Goal: Use online tool/utility: Utilize a website feature to perform a specific function

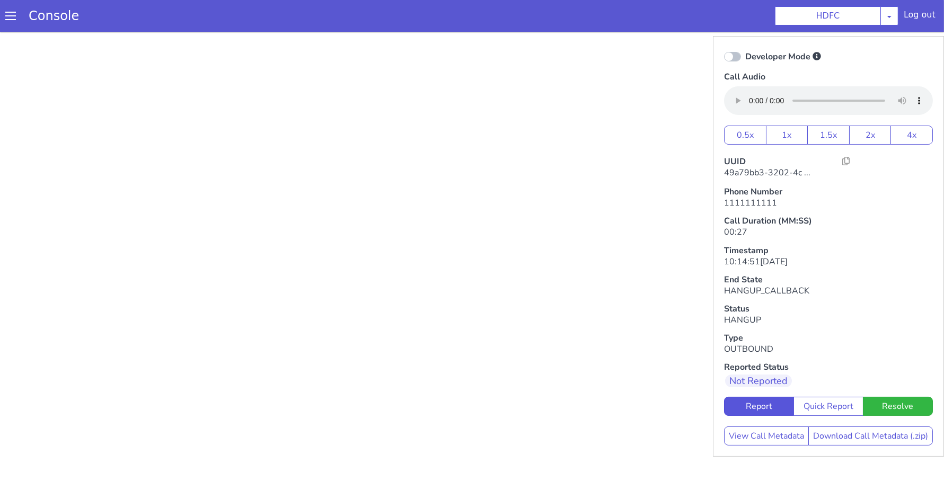
click at [11, 24] on div "Console" at bounding box center [48, 16] width 97 height 30
click at [6, 15] on span at bounding box center [10, 16] width 11 height 11
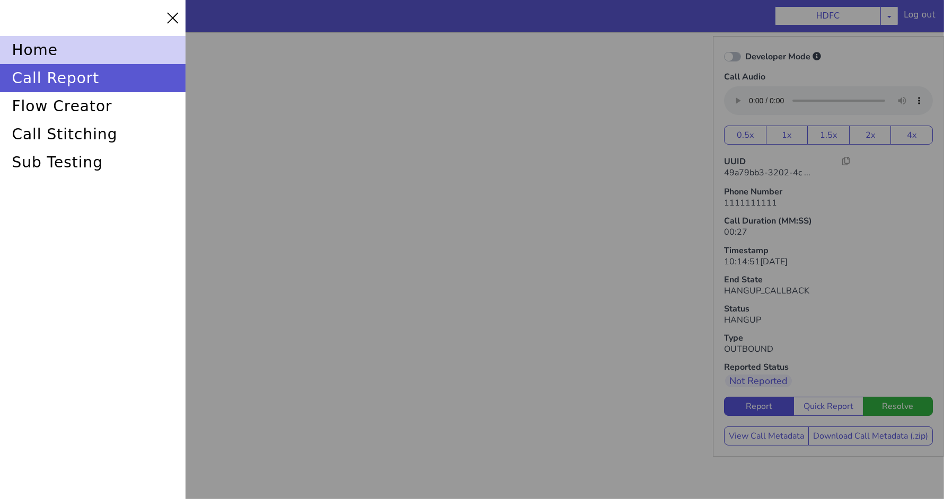
click at [107, 40] on div "home" at bounding box center [93, 50] width 186 height 28
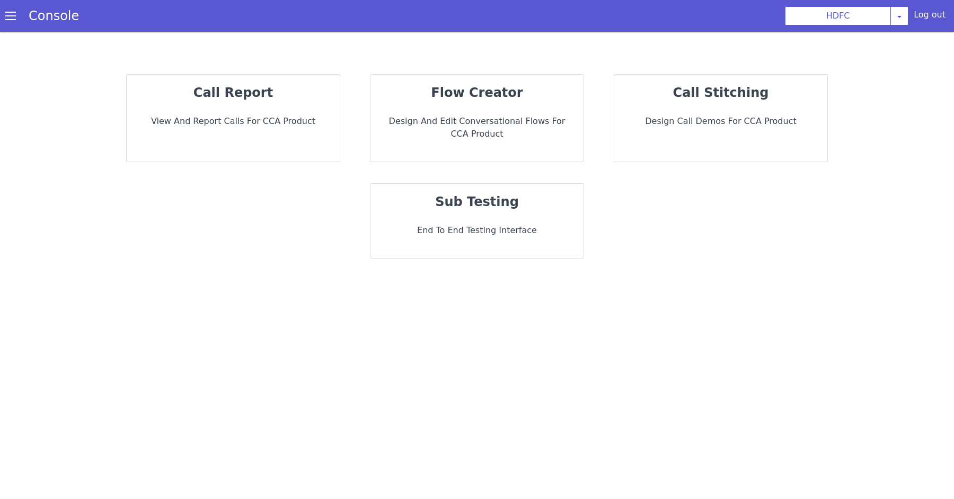
click at [310, 119] on p "View and report calls for CCA Product" at bounding box center [233, 121] width 196 height 13
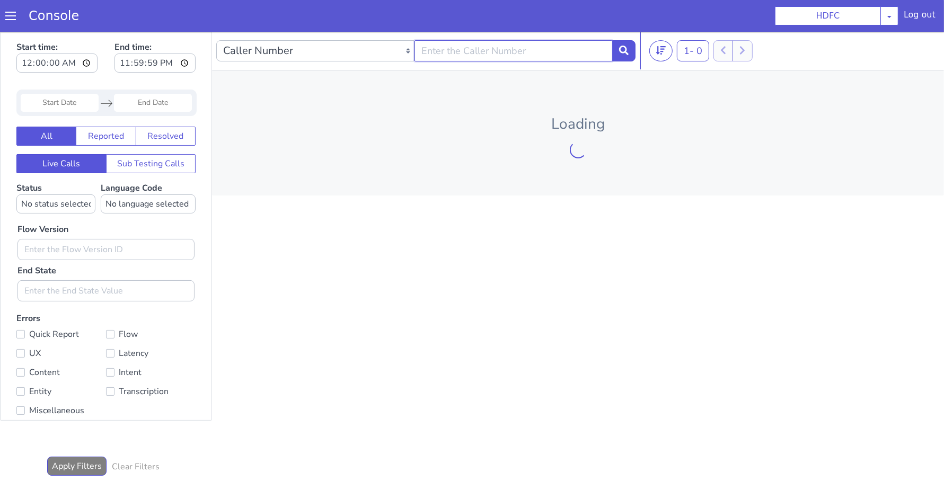
click at [466, 48] on input "text" at bounding box center [514, 50] width 198 height 21
paste input "d81656a1-9d80-482b-ae16-c38cec5ee38c"
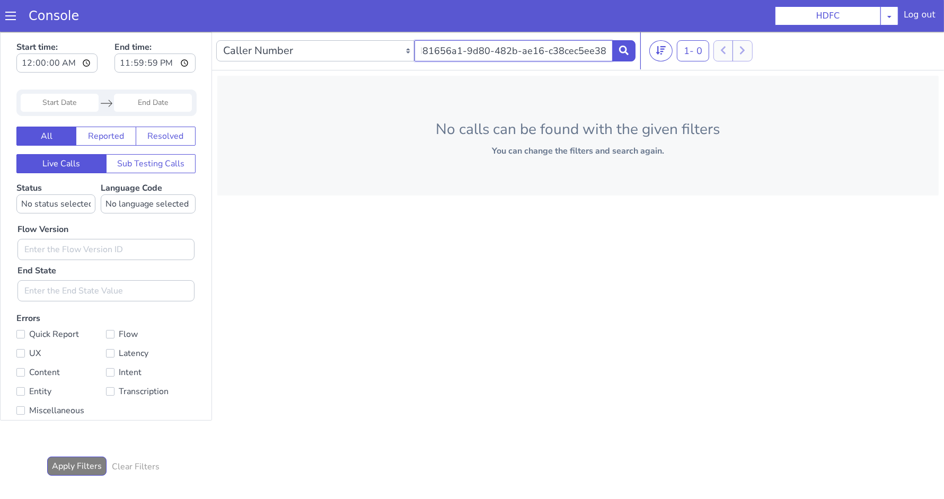
type input "d81656a1-9d80-482b-ae16-c38cec5ee38c"
click at [332, 47] on select "Caller Number Call UUID Custom Parameter" at bounding box center [315, 50] width 198 height 21
select select "callUUID"
click at [486, 54] on input "text" at bounding box center [514, 50] width 198 height 21
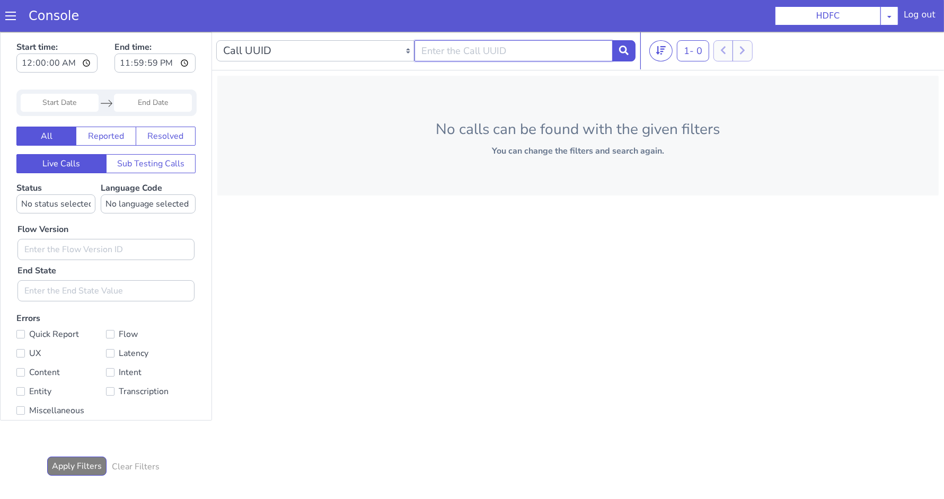
paste input "d81656a1-9d80-482b-ae16-c38cec5ee38c"
type input "d81656a1-9d80-482b-ae16-c38cec5ee38c"
click at [71, 103] on input "Start Date" at bounding box center [60, 102] width 78 height 18
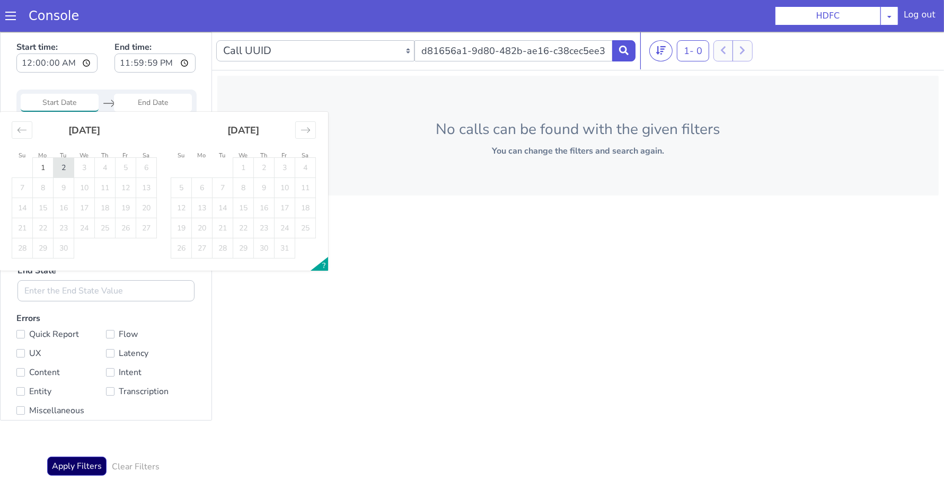
click at [65, 164] on td "2" at bounding box center [64, 167] width 21 height 20
type input "02 Sep 2025"
click at [55, 164] on td "2" at bounding box center [64, 167] width 21 height 20
type input "02 Sep 2025"
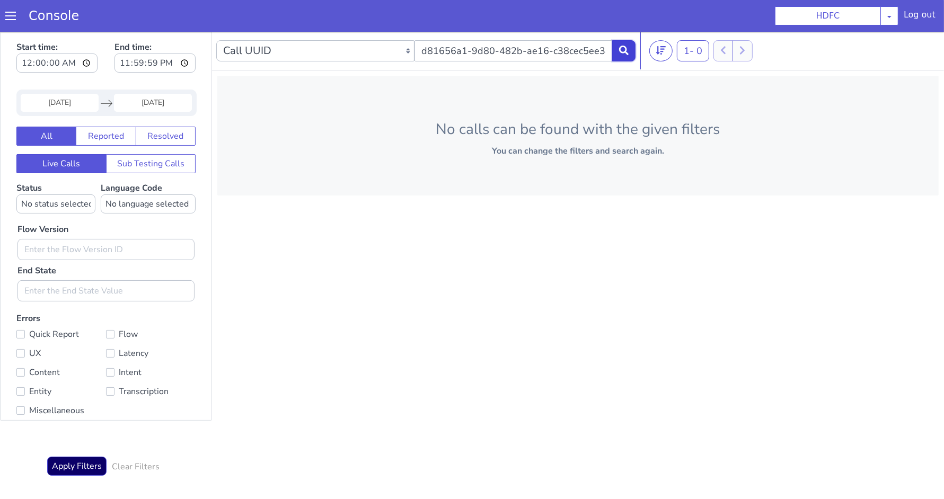
click at [629, 53] on button at bounding box center [623, 50] width 23 height 21
click at [627, 56] on button at bounding box center [623, 50] width 23 height 21
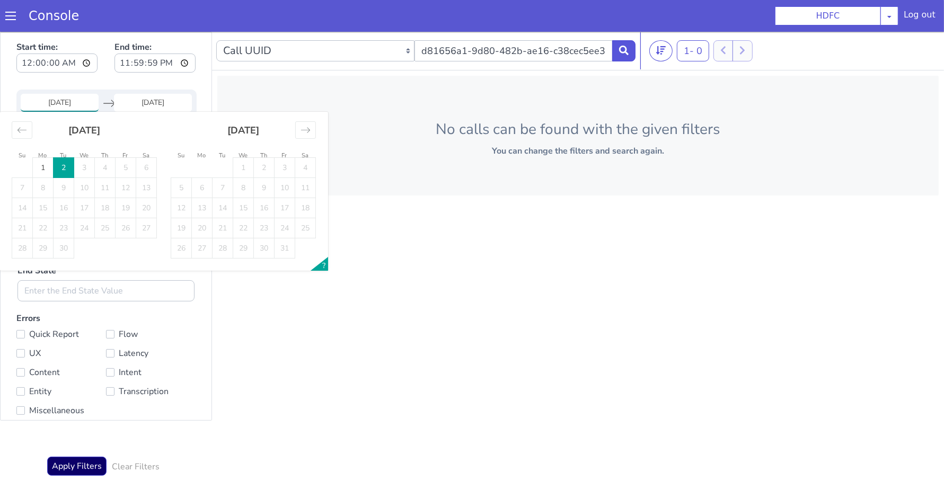
click at [80, 99] on input "02 Sep 2025" at bounding box center [60, 102] width 78 height 18
click at [37, 165] on td "1" at bounding box center [43, 167] width 21 height 20
type input "01 Sep 2025"
click at [463, 124] on p "No calls can be found with the given filters" at bounding box center [578, 129] width 688 height 22
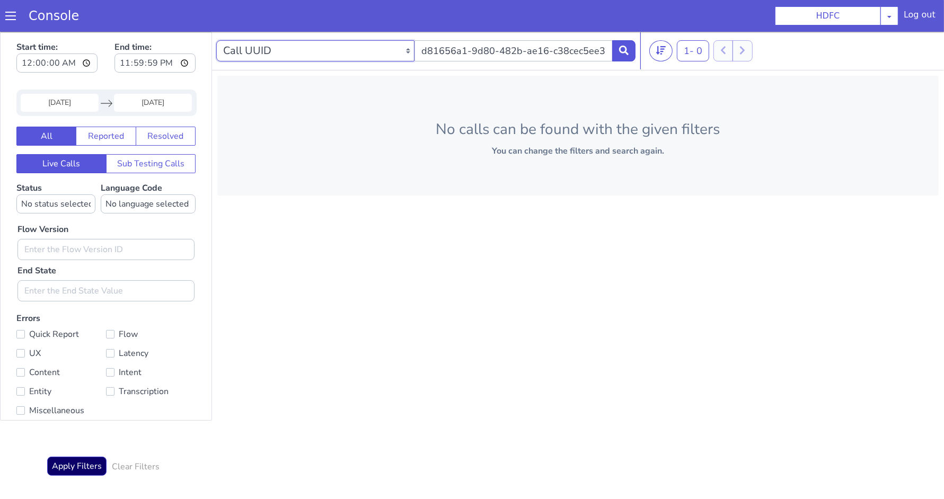
click at [393, 51] on select "Caller Number Call UUID Custom Parameter" at bounding box center [315, 50] width 198 height 21
select select "callerNumber"
click at [131, 169] on button "Sub Testing Calls" at bounding box center [151, 163] width 90 height 19
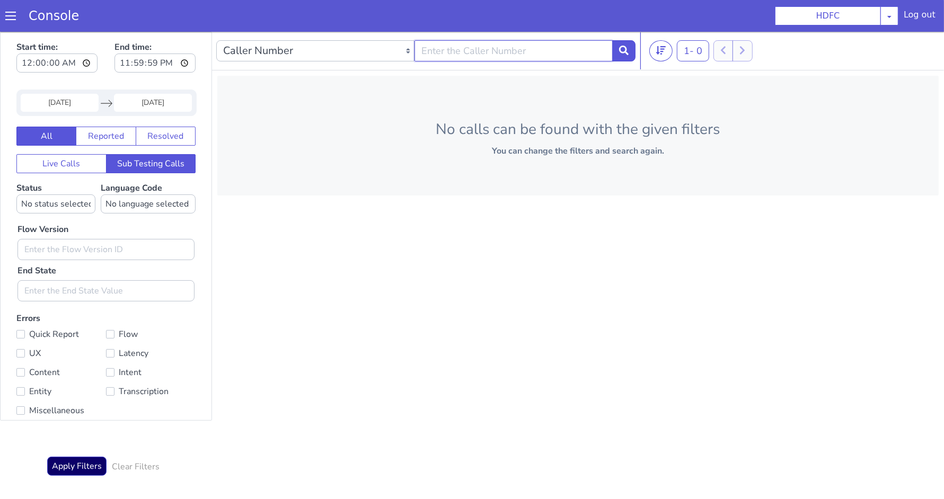
click at [463, 49] on input "text" at bounding box center [514, 50] width 198 height 21
click at [304, 46] on select "Caller Number Call UUID Custom Parameter" at bounding box center [315, 50] width 198 height 21
select select "callUUID"
click at [443, 51] on input "text" at bounding box center [514, 50] width 198 height 21
paste input "d81656a1-9d80-482b-ae16-c38cec5ee38c"
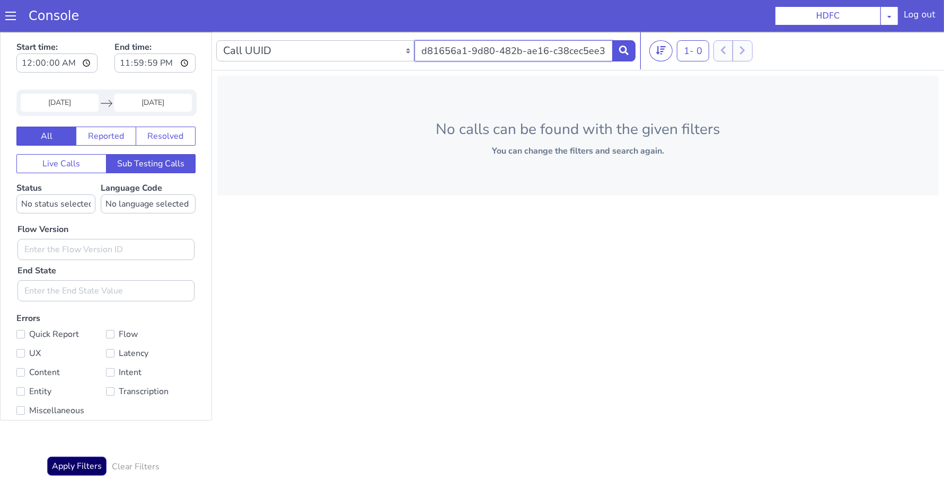
scroll to position [0, 5]
type input "d81656a1-9d80-482b-ae16-c38cec5ee38c"
click at [626, 39] on div "Caller Number Call UUID Custom Parameter d81656a1-9d80-482b-ae16-c38cec5ee38c" at bounding box center [425, 51] width 419 height 30
click at [350, 54] on select "Caller Number Call UUID Custom Parameter" at bounding box center [315, 50] width 198 height 21
select select "callerNumber"
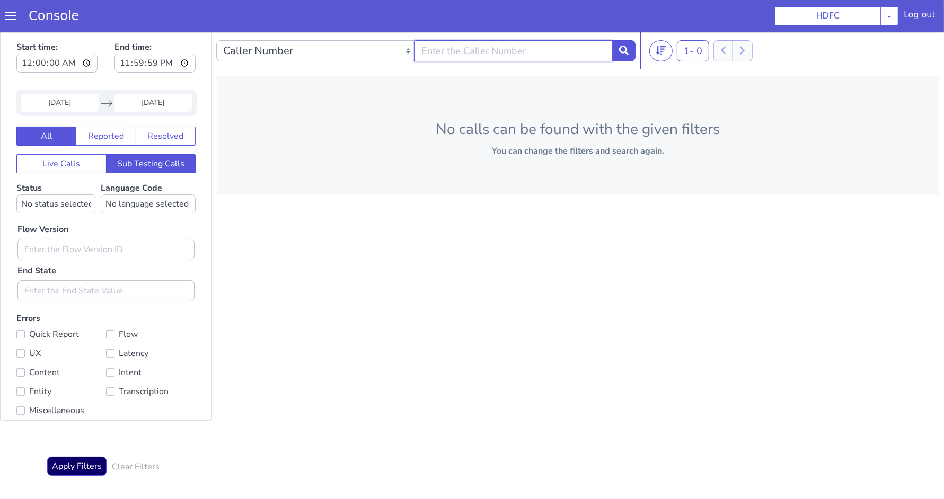
click at [480, 56] on input "text" at bounding box center [514, 50] width 198 height 21
paste input "shiva.k@skit.ai"
type input "shiva.k@skit.ai"
click at [622, 42] on button at bounding box center [623, 50] width 23 height 21
click at [79, 165] on button "Live Calls" at bounding box center [61, 163] width 90 height 19
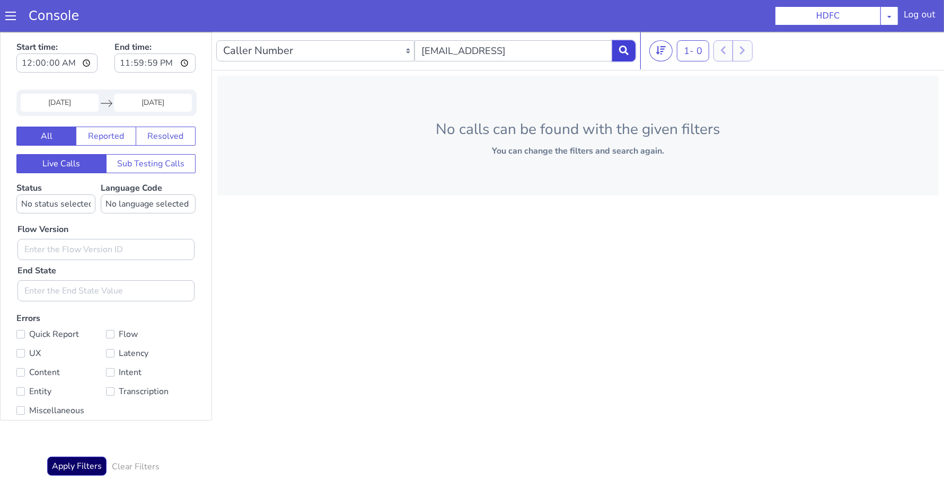
click at [627, 40] on button at bounding box center [623, 50] width 23 height 21
click at [623, 48] on icon at bounding box center [624, 50] width 10 height 10
click at [372, 42] on select "Caller Number Call UUID Custom Parameter" at bounding box center [315, 50] width 198 height 21
select select "callUUID"
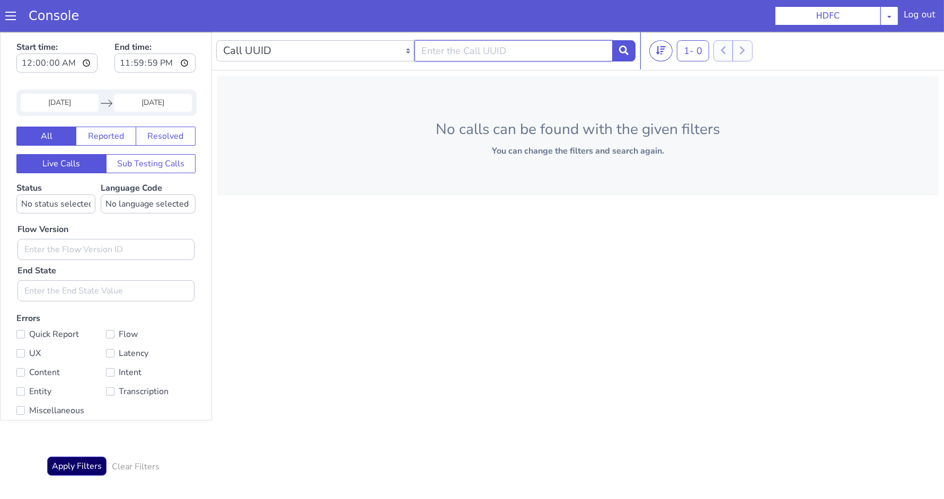
click at [511, 47] on input "text" at bounding box center [514, 50] width 198 height 21
paste input "e6e4f6e1-3dcc-4c8f-b775-b359f47a8bd3"
type input "e6e4f6e1-3dcc-4c8f-b775-b359f47a8bd3"
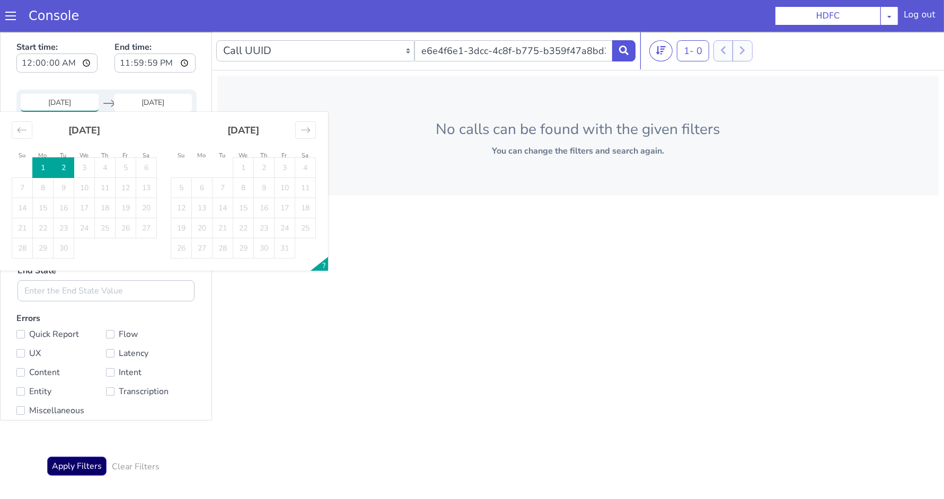
click at [86, 95] on input "01 Sep 2025" at bounding box center [60, 102] width 78 height 18
click at [18, 129] on icon "Move backward to switch to the previous month." at bounding box center [21, 129] width 9 height 5
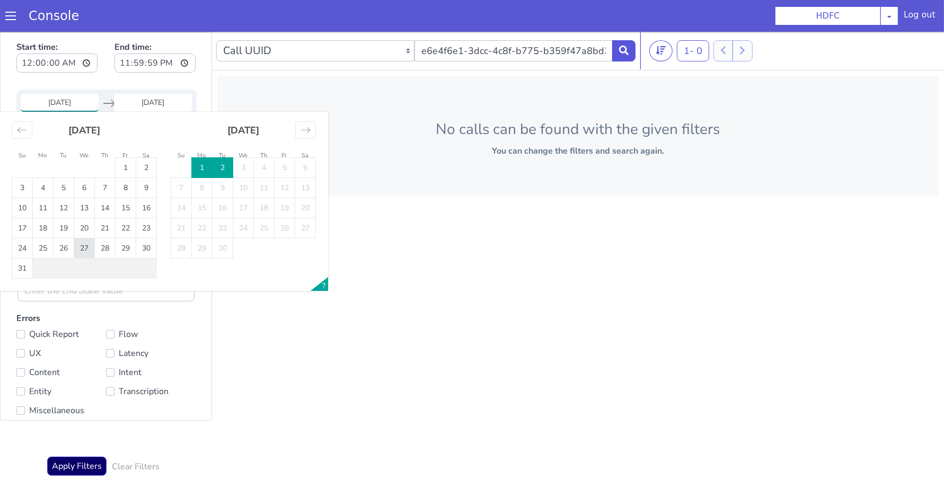
click at [89, 248] on td "27" at bounding box center [84, 248] width 21 height 20
type input "27 Aug 2025"
click at [124, 248] on td "29" at bounding box center [126, 248] width 21 height 20
type input "29 Aug 2025"
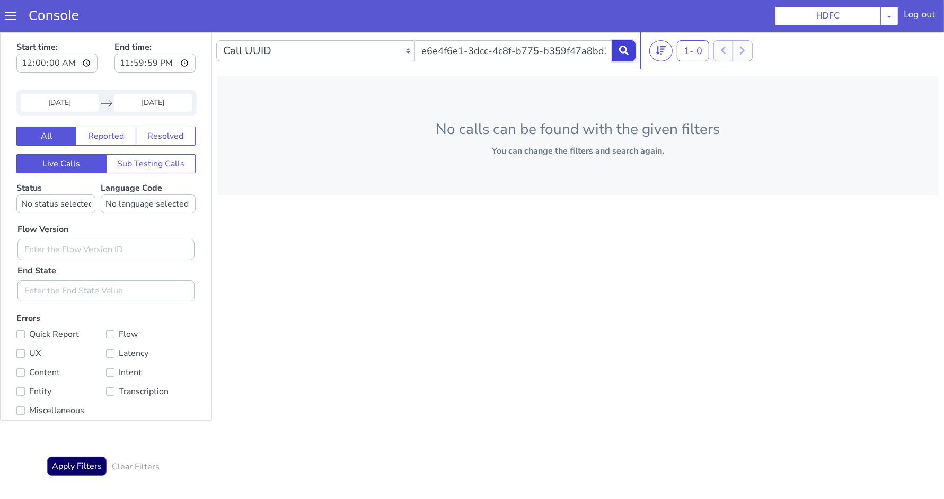
click at [624, 46] on icon at bounding box center [624, 50] width 10 height 10
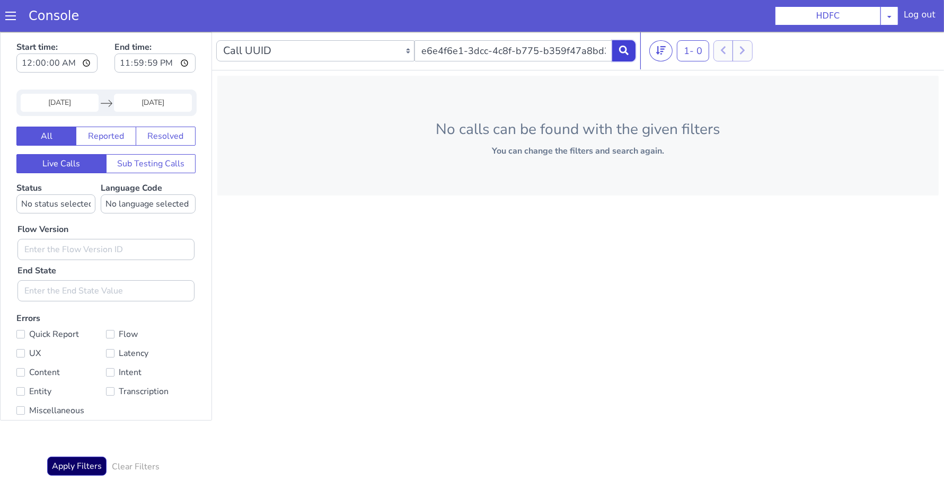
click at [624, 46] on icon at bounding box center [624, 50] width 10 height 10
click at [350, 57] on select "Caller Number Call UUID Custom Parameter" at bounding box center [315, 50] width 198 height 21
select select "callerNumber"
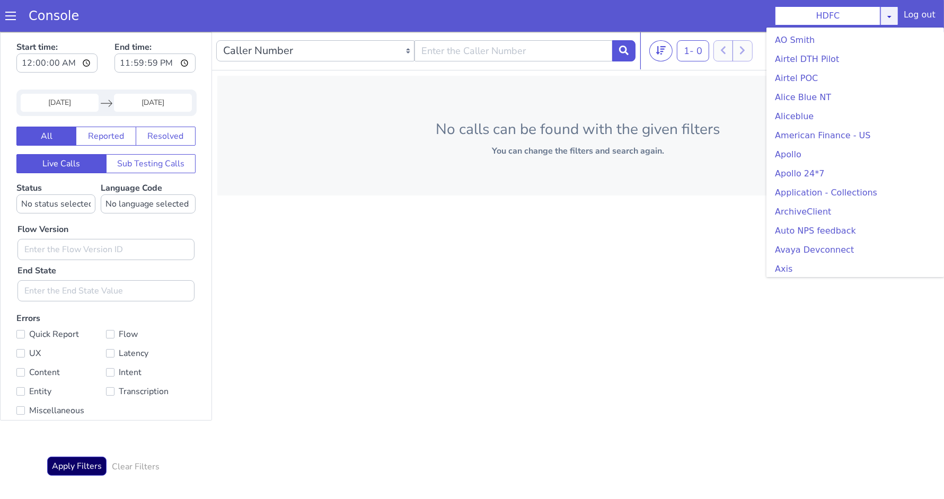
click at [895, 19] on div "HDFC AO Smith Airtel DTH Pilot Airtel POC Alice Blue NT Aliceblue American Fina…" at bounding box center [837, 15] width 124 height 19
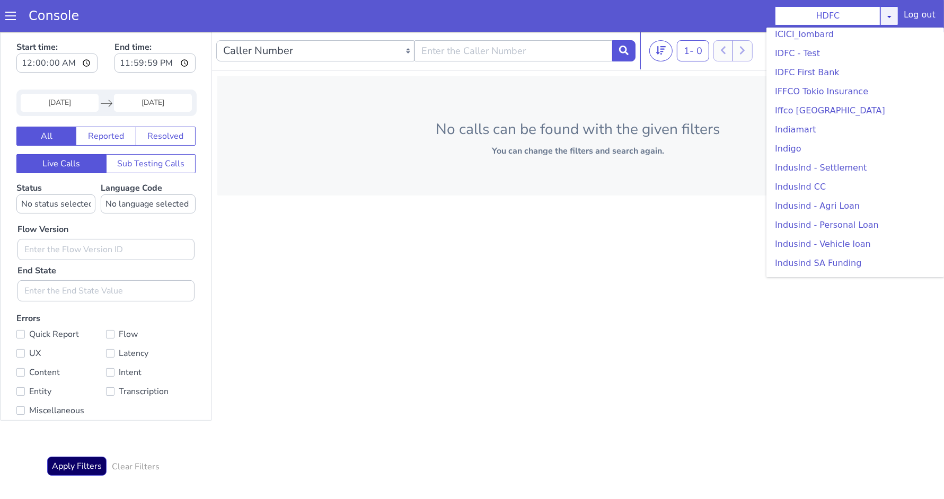
scroll to position [1275, 0]
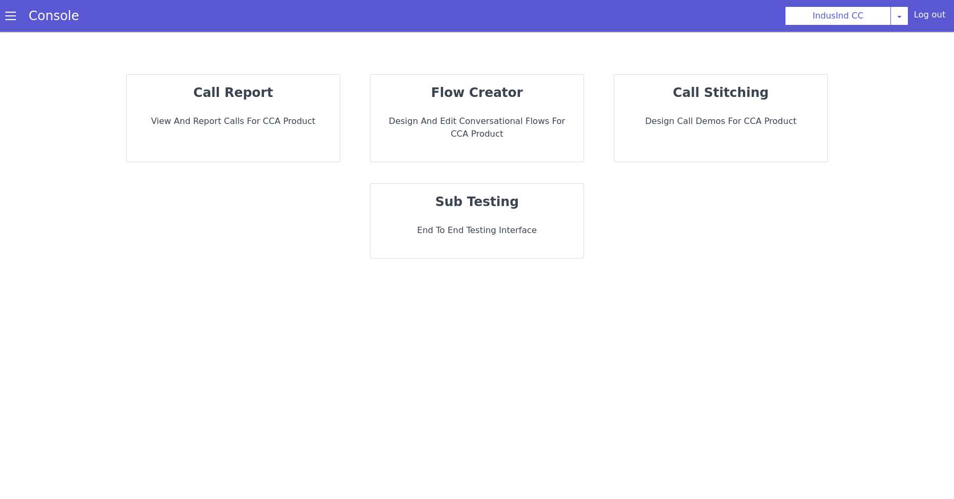
click at [219, 123] on p "View and report calls for CCA Product" at bounding box center [233, 121] width 196 height 13
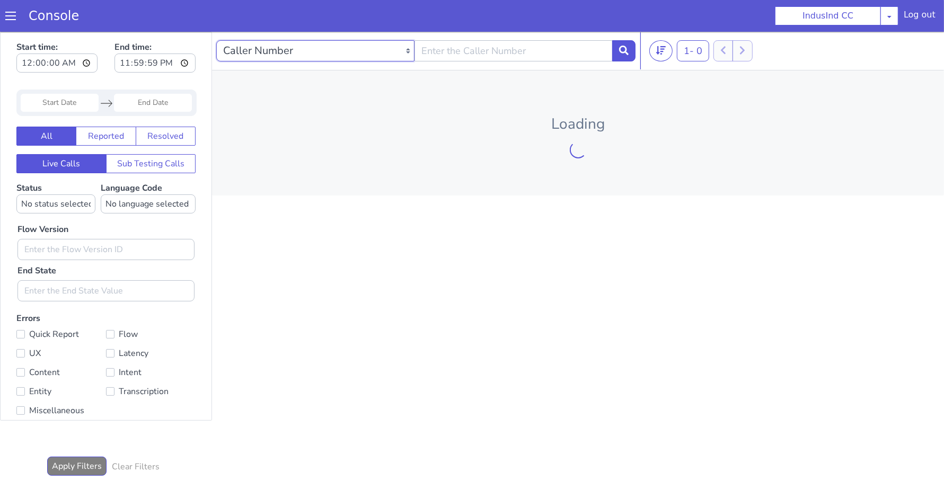
click at [302, 52] on select "Caller Number Call UUID Custom Parameter" at bounding box center [315, 50] width 198 height 21
select select "callUUID"
click at [461, 49] on input "text" at bounding box center [514, 50] width 198 height 21
paste input "e6e4f6e1-3dcc-4c8f-b775-b359f47a8bd3"
type input "e6e4f6e1-3dcc-4c8f-b775-b359f47a8bd3"
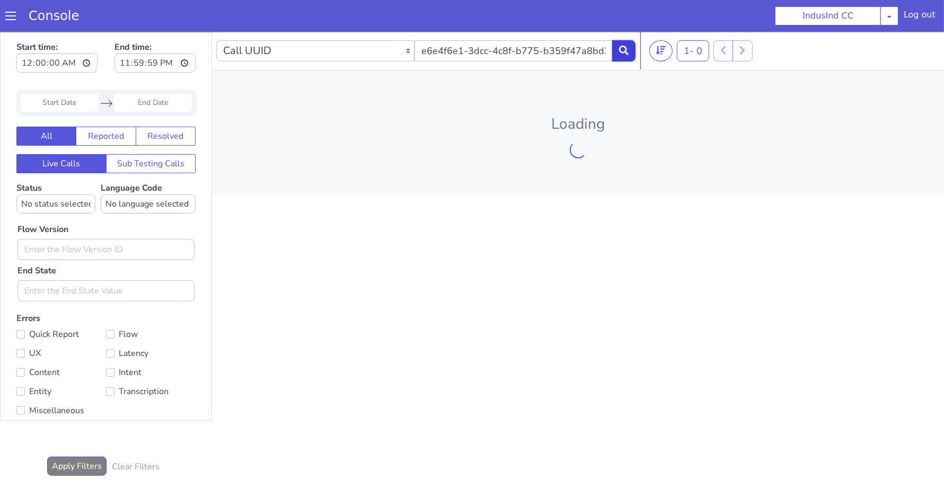
click at [628, 45] on icon at bounding box center [624, 50] width 10 height 10
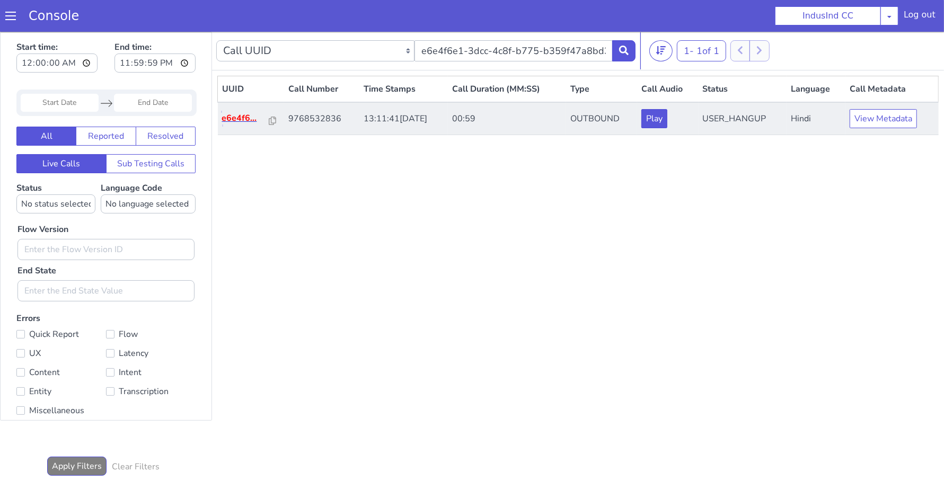
click at [236, 113] on p "e6e4f6..." at bounding box center [245, 117] width 47 height 13
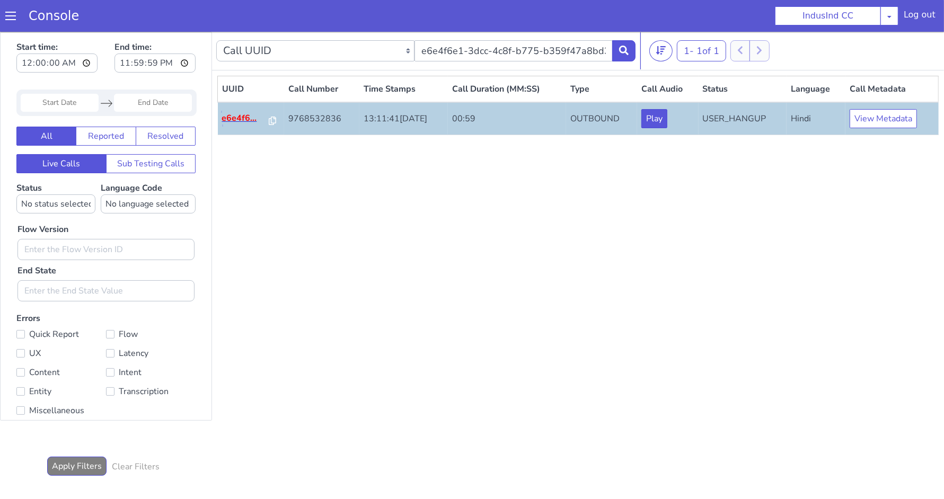
click at [229, 119] on p "e6e4f6..." at bounding box center [245, 117] width 47 height 13
click at [296, 119] on td "9768532836" at bounding box center [321, 118] width 75 height 33
click at [546, 126] on td "00:59" at bounding box center [507, 118] width 118 height 33
click at [870, 120] on button "View Metadata" at bounding box center [883, 118] width 67 height 19
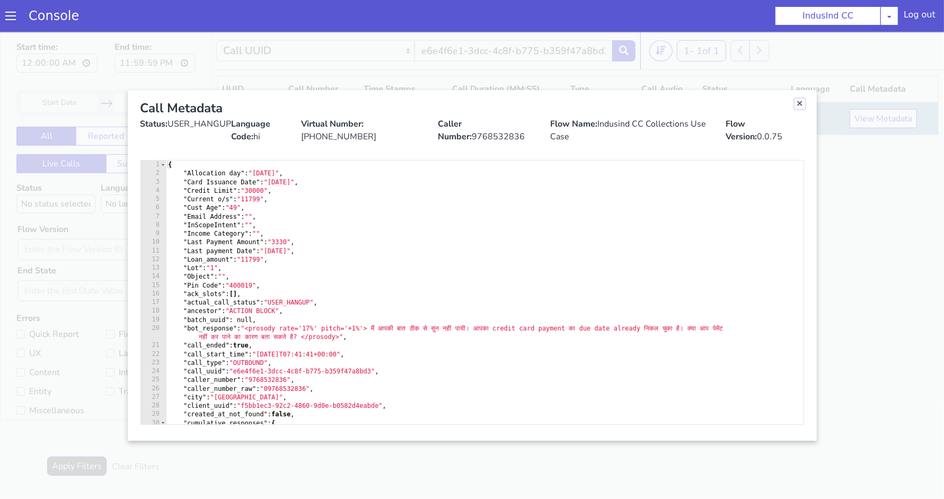
click at [801, 104] on link "Close" at bounding box center [800, 103] width 11 height 11
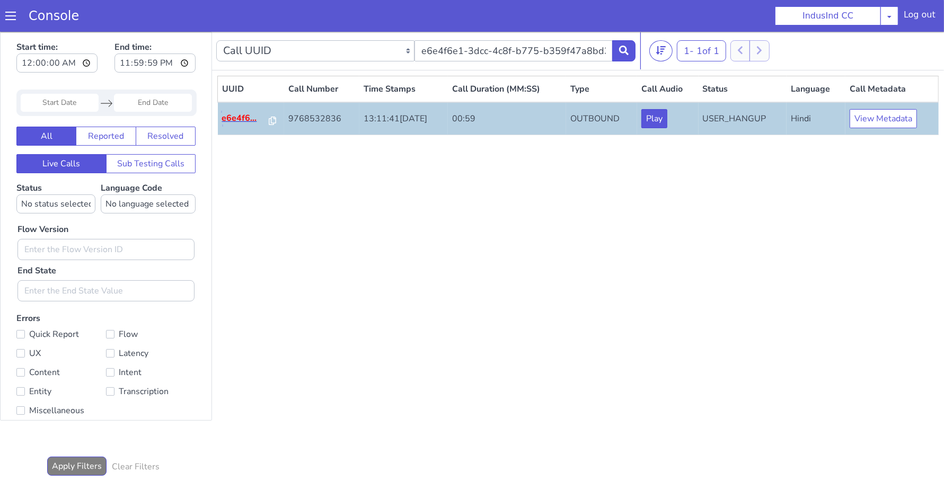
click at [240, 115] on p "e6e4f6..." at bounding box center [245, 117] width 47 height 13
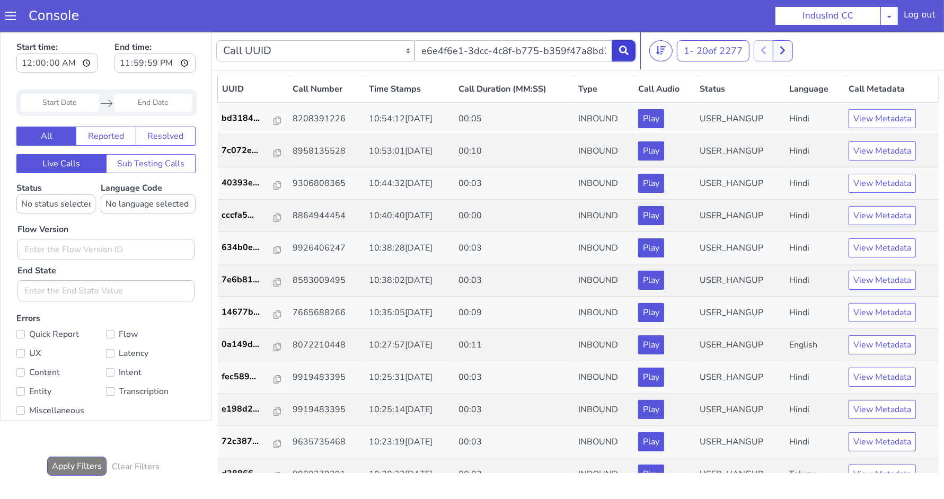
click at [629, 50] on button at bounding box center [623, 50] width 23 height 21
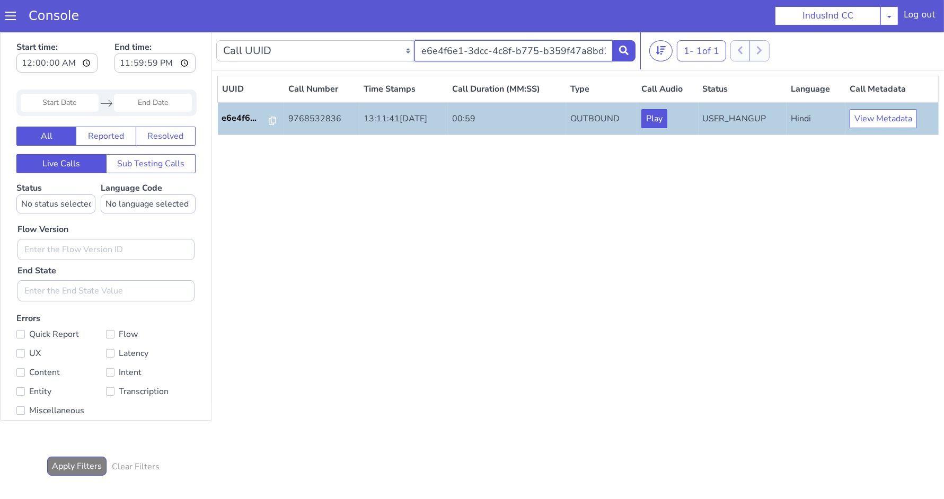
click at [556, 50] on input "e6e4f6e1-3dcc-4c8f-b775-b359f47a8bd3" at bounding box center [514, 50] width 198 height 21
paste input "d81656a1-9d80-482b-ae16-c38cec5ee38c"
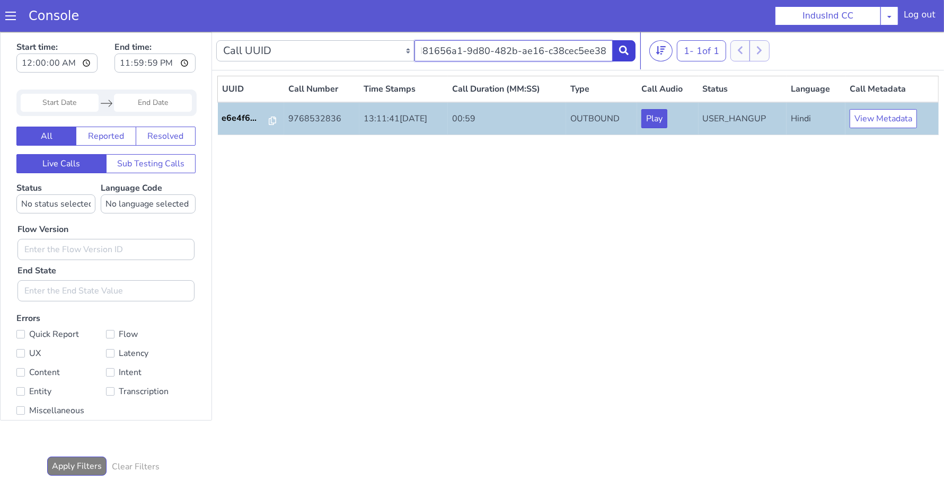
type input "d81656a1-9d80-482b-ae16-c38cec5ee38c"
click at [624, 58] on button at bounding box center [623, 50] width 23 height 21
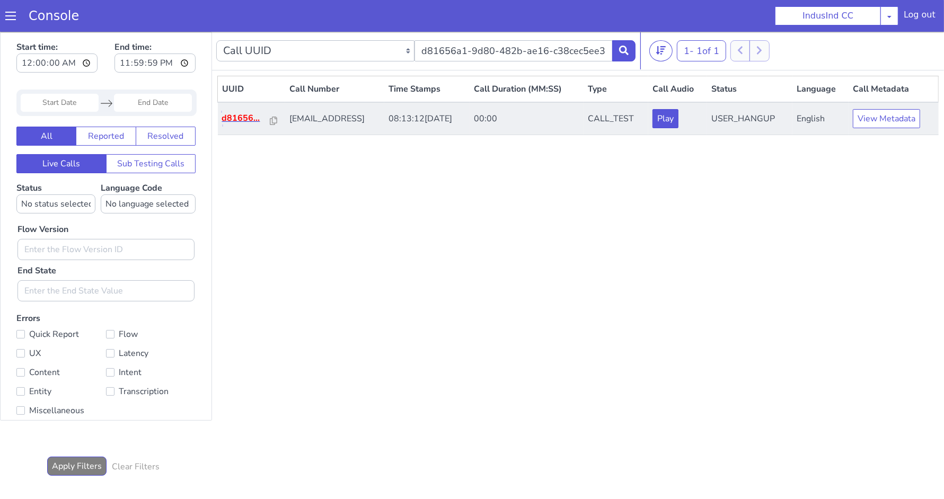
click at [245, 120] on p "d81656..." at bounding box center [246, 117] width 49 height 13
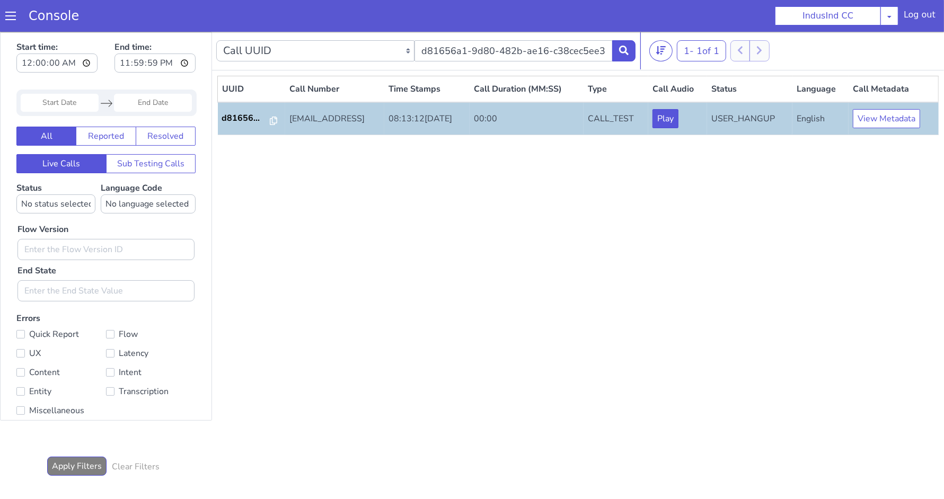
click at [247, 125] on td "d81656..." at bounding box center [252, 118] width 68 height 33
click at [243, 117] on p "d81656..." at bounding box center [246, 117] width 49 height 13
click at [15, 16] on span at bounding box center [10, 16] width 11 height 11
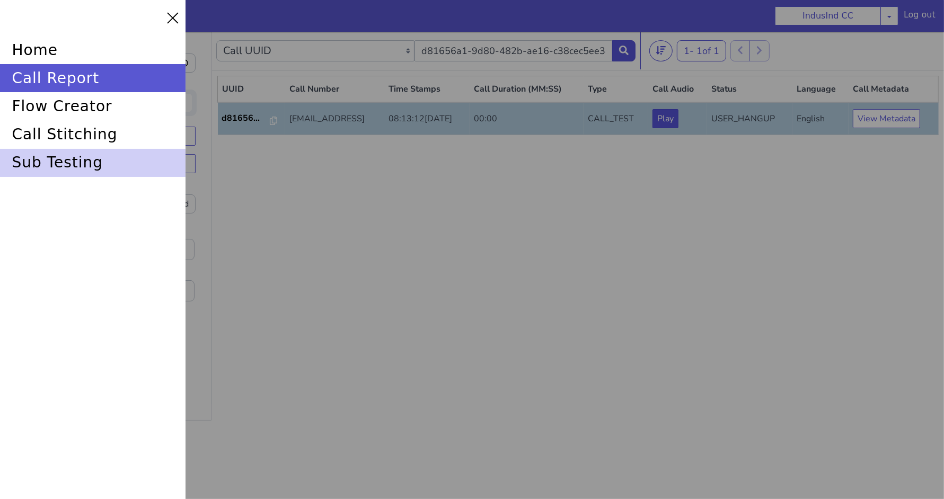
click at [69, 169] on div "sub testing" at bounding box center [93, 163] width 186 height 28
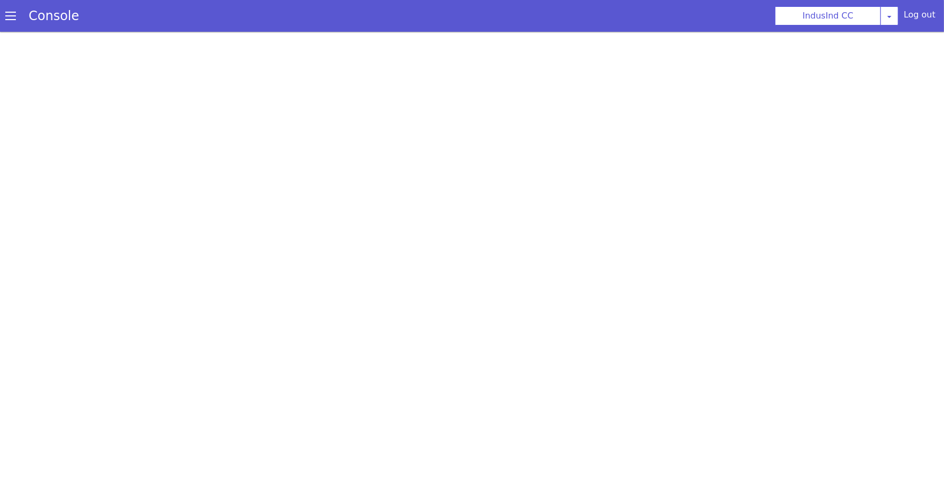
scroll to position [3, 0]
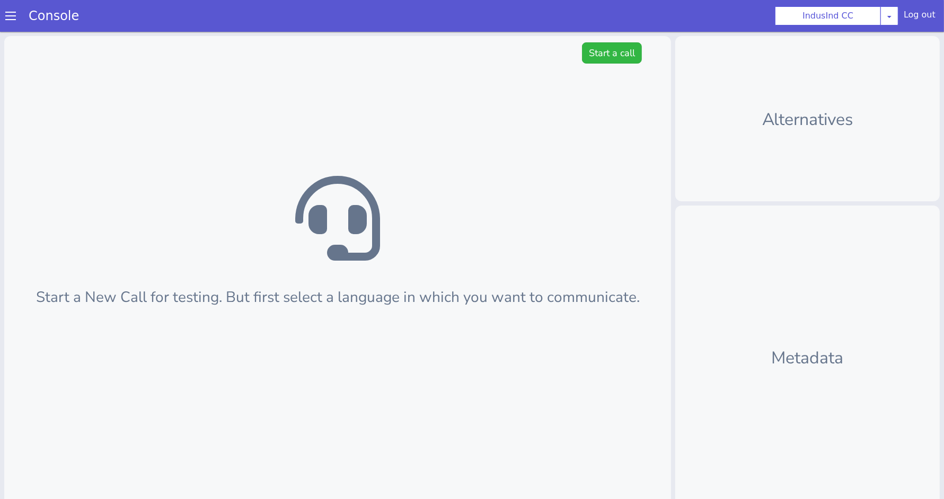
scroll to position [3, 0]
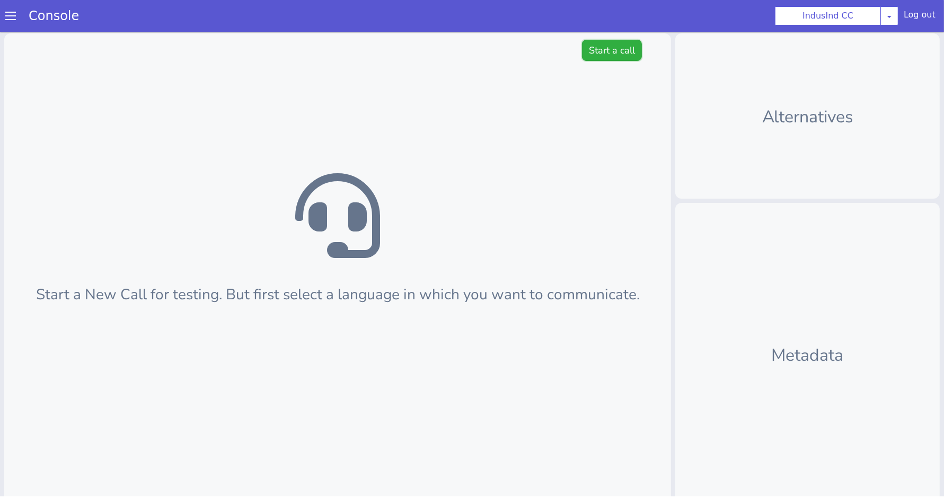
click at [582, 42] on button "Start a call" at bounding box center [612, 50] width 60 height 21
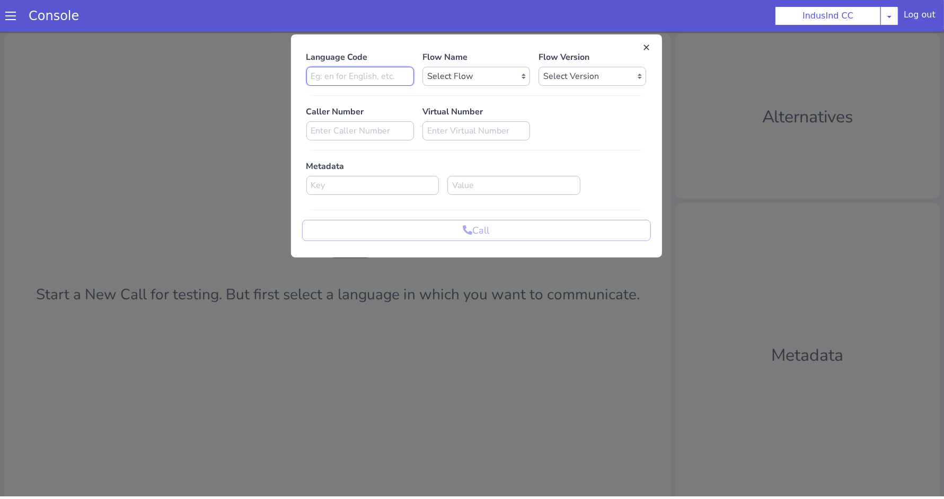
click at [374, 81] on input at bounding box center [360, 76] width 108 height 19
type input "en"
click at [446, 72] on select "Select Flow Indusind Complaint Indusind Credit Card Welcome Calling Indusind- […" at bounding box center [477, 76] width 108 height 19
select select "4a2d8165-17c6-459f-be1f-997dc015b7fb"
click at [548, 73] on select "Select Version 0.0.79 0.0.78 0.0.77 0.0.76 0.0.75 0.0.74 0.0.73 0.0.72 0.0.71 0…" at bounding box center [593, 76] width 108 height 19
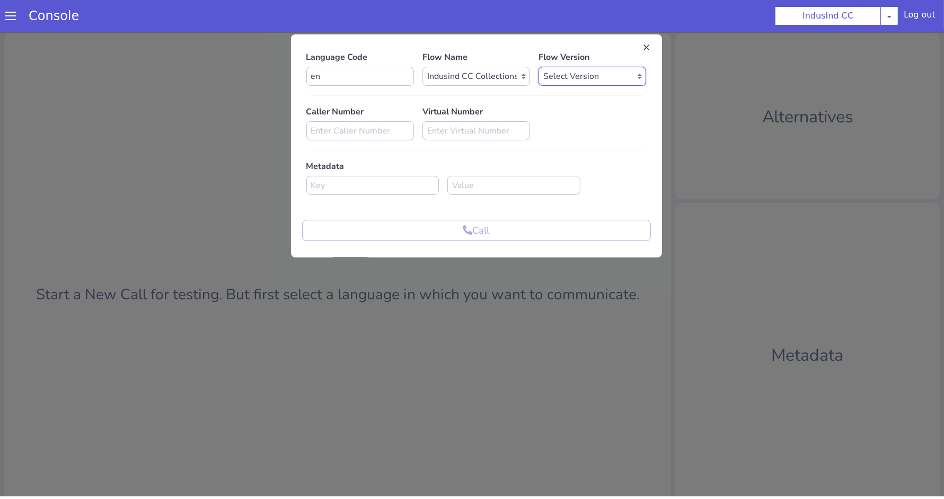
select select "0.0.79"
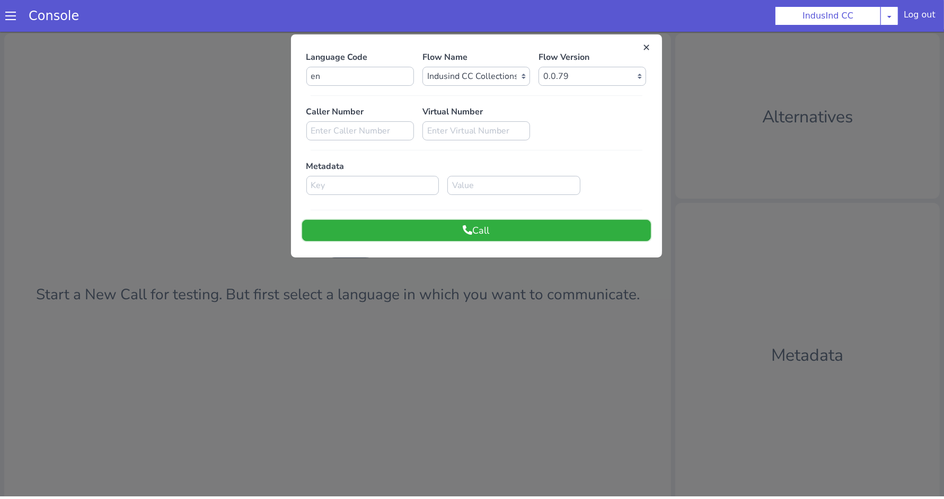
click at [451, 230] on button "Call" at bounding box center [476, 230] width 349 height 21
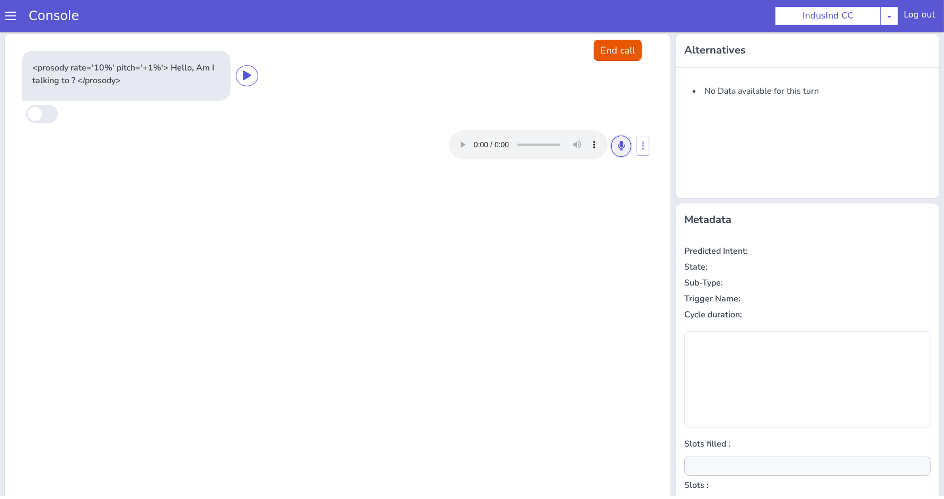
click at [618, 147] on icon at bounding box center [621, 146] width 6 height 10
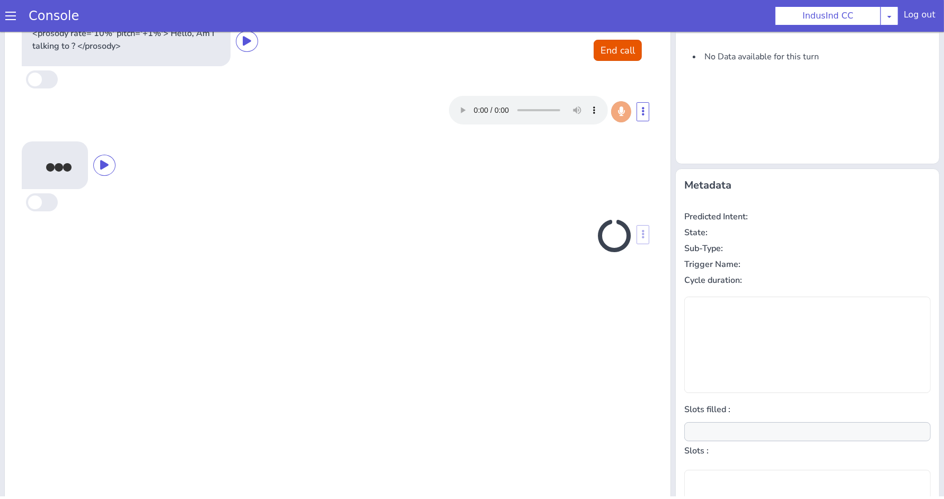
scroll to position [41, 0]
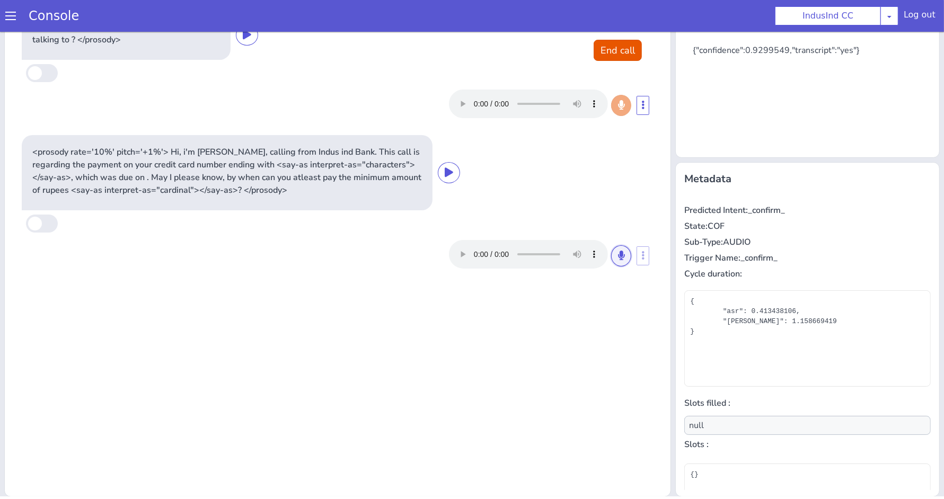
click at [618, 259] on icon at bounding box center [621, 256] width 6 height 10
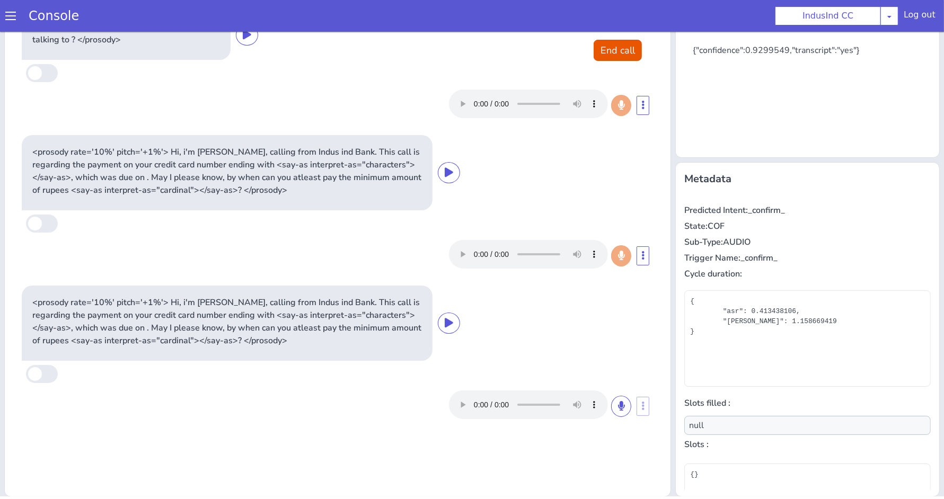
type input "payment_datetime"
click at [618, 405] on icon at bounding box center [621, 406] width 6 height 10
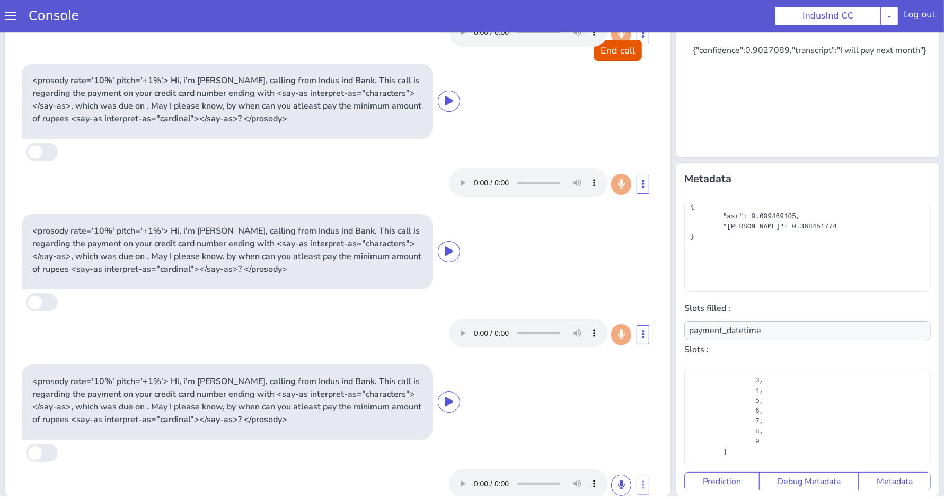
scroll to position [312, 0]
click at [778, 286] on div "{ "dim": "time", "body": "next month", "type": "value", "grain": "month", "rang…" at bounding box center [807, 243] width 235 height 85
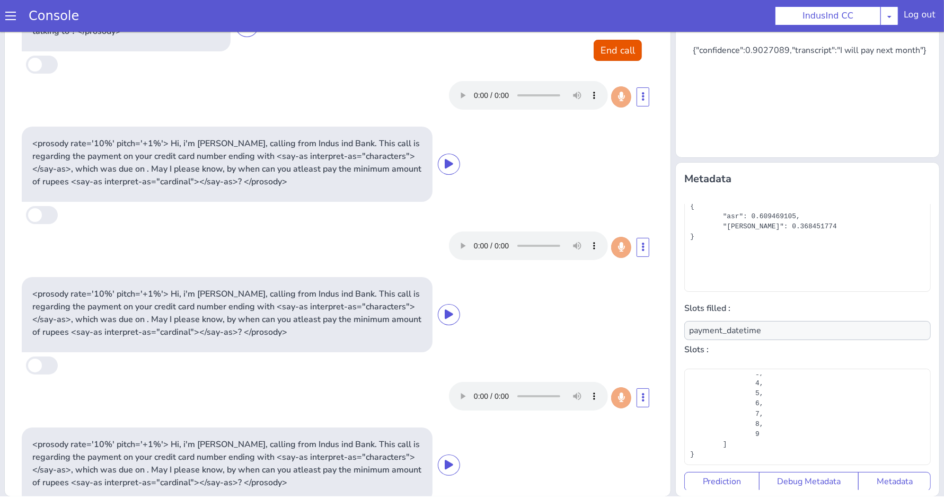
scroll to position [0, 0]
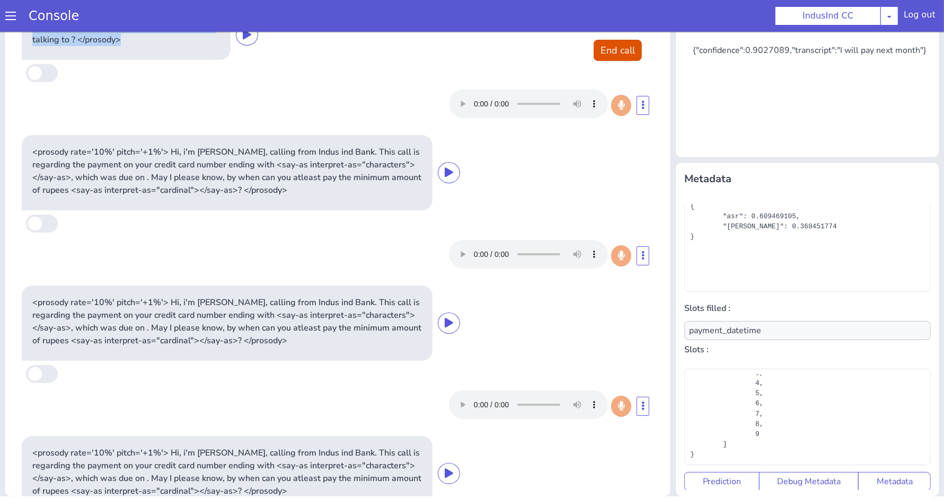
click at [607, 39] on div "End call <prosody rate='10%' pitch='+1%'> Hello, Am I talking to ? </prosody> <…" at bounding box center [337, 245] width 667 height 505
click at [594, 54] on button "End call" at bounding box center [618, 50] width 48 height 21
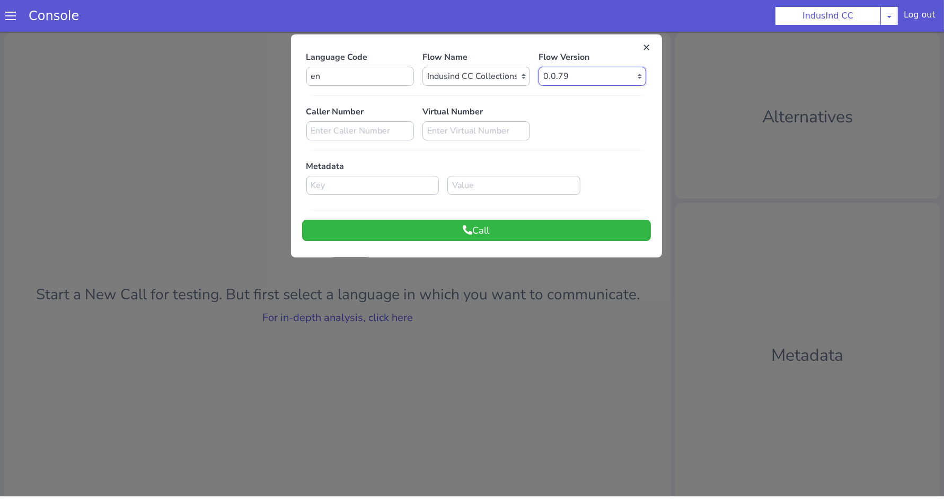
click at [567, 69] on select "Select Version 0.0.79 0.0.78 0.0.77 0.0.76 0.0.75 0.0.74 0.0.73 0.0.72 0.0.71 0…" at bounding box center [593, 76] width 108 height 19
select select "0.0.75"
click at [420, 236] on button "Call" at bounding box center [476, 230] width 349 height 21
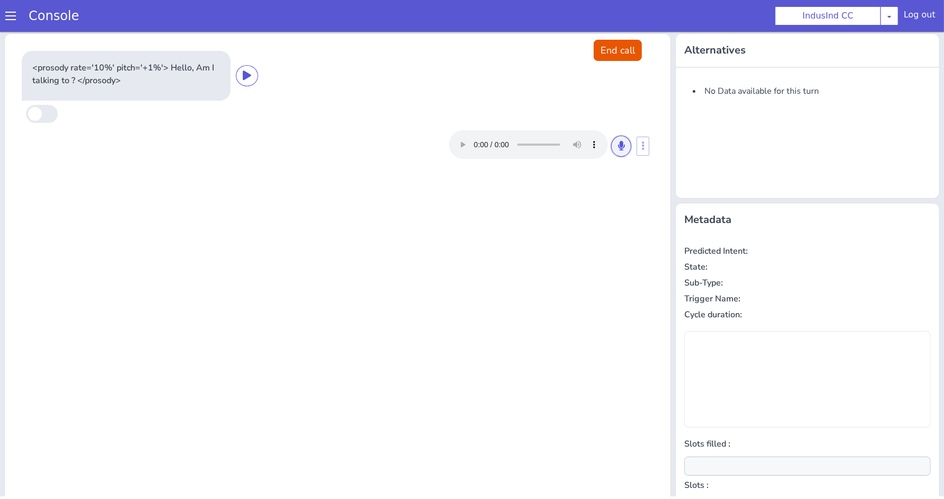
click at [620, 147] on button at bounding box center [621, 146] width 20 height 21
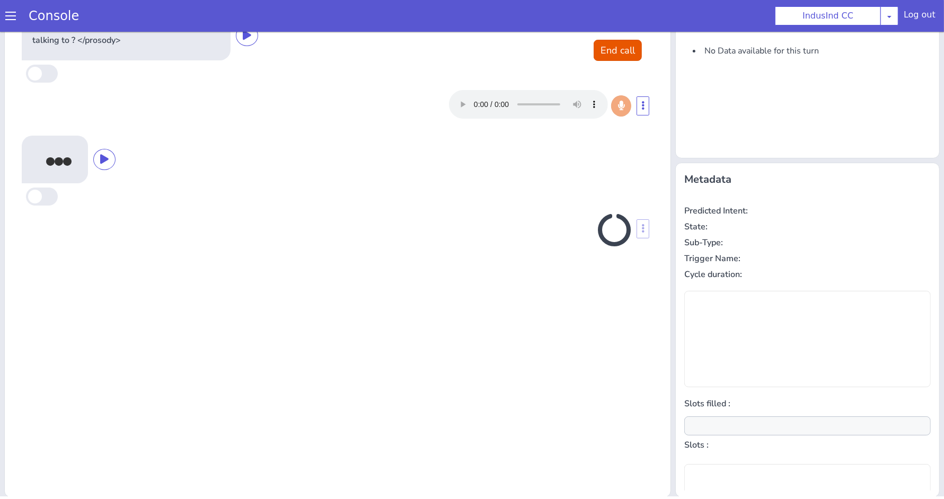
scroll to position [41, 0]
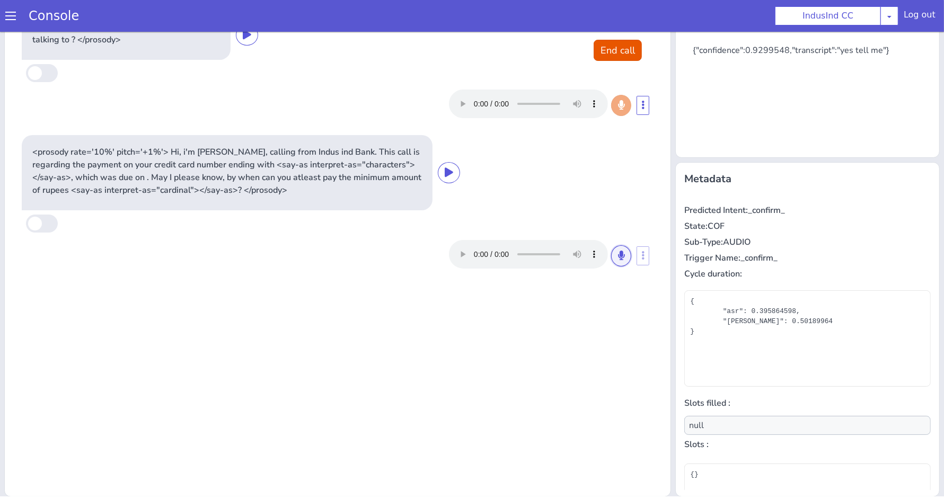
click at [618, 253] on icon at bounding box center [621, 256] width 6 height 10
type input "payment_datetime"
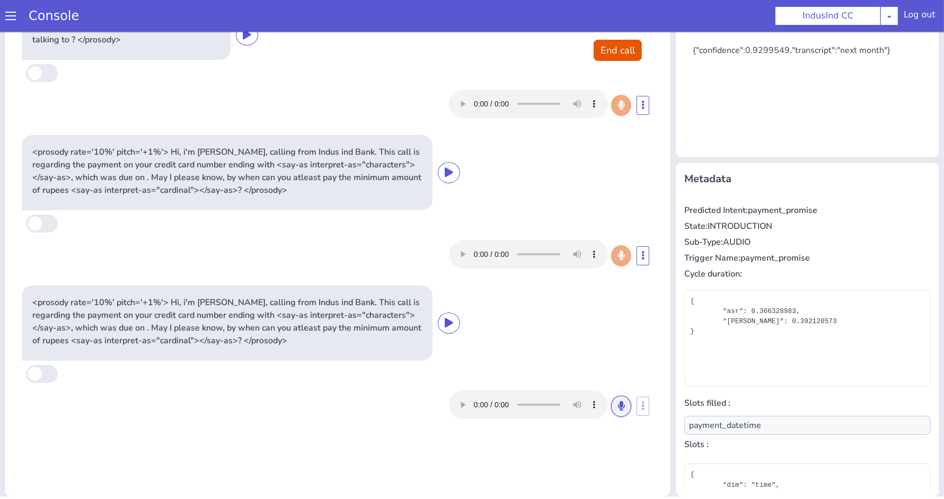
click at [618, 409] on icon at bounding box center [621, 406] width 6 height 10
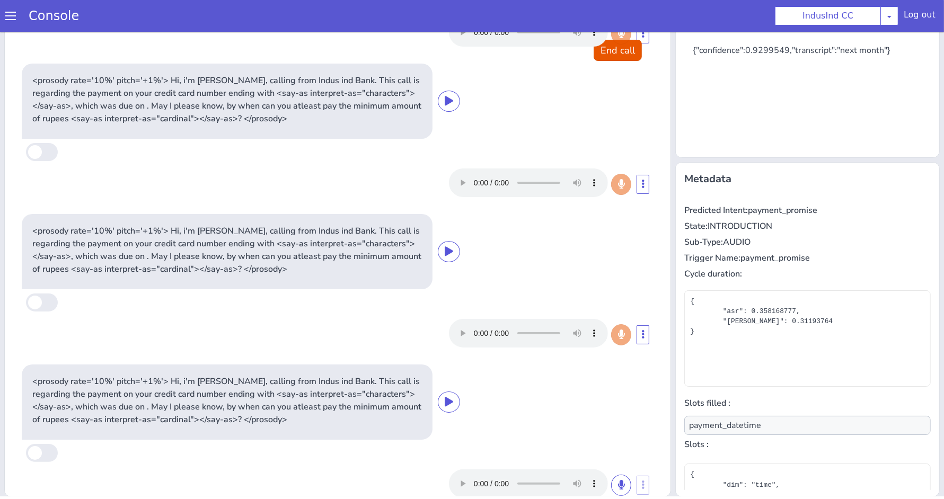
scroll to position [93, 0]
